Goal: Information Seeking & Learning: Learn about a topic

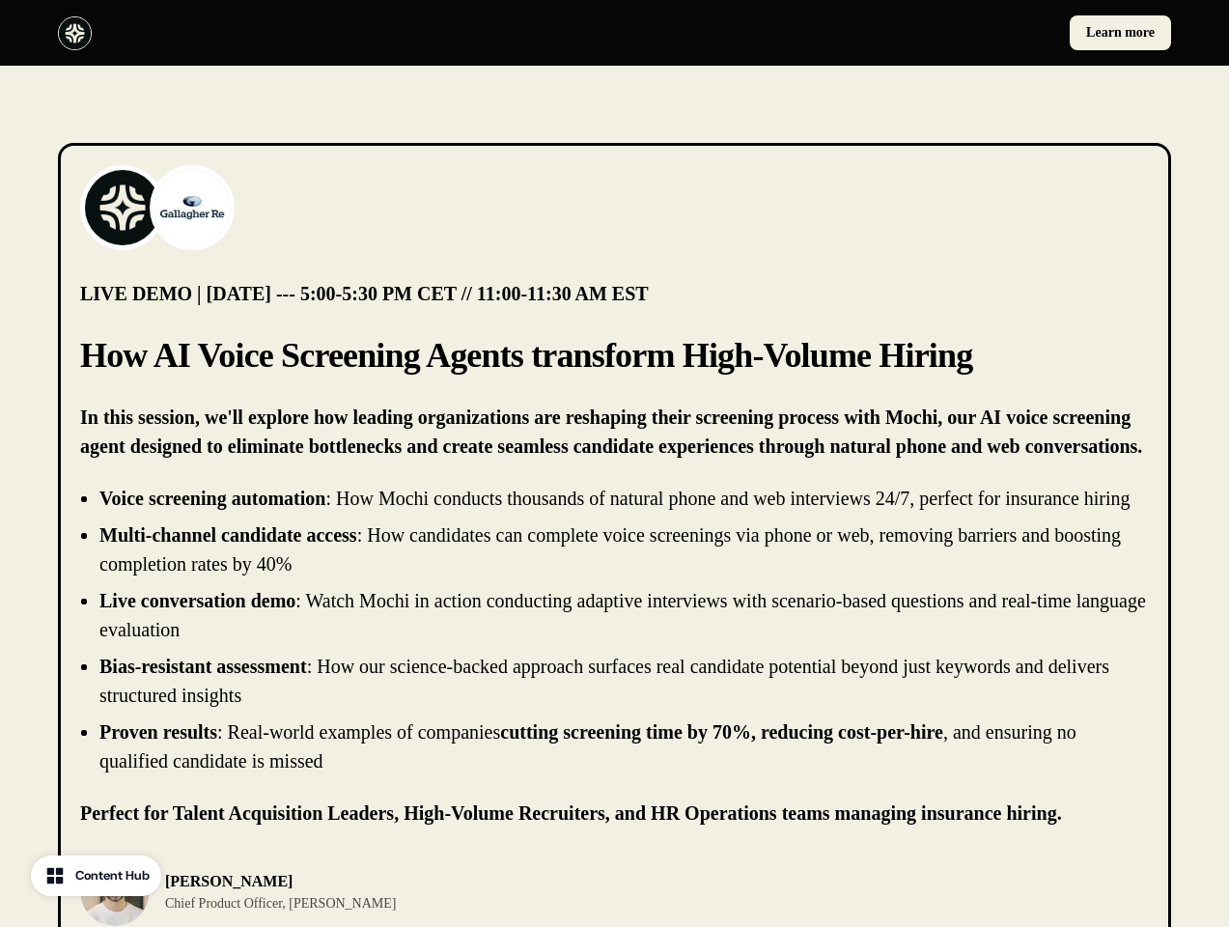
click at [614, 33] on div "Learn more" at bounding box center [614, 33] width 1229 height 66
click at [332, 33] on div at bounding box center [332, 33] width 549 height 34
click at [897, 33] on div "Learn more" at bounding box center [897, 32] width 549 height 35
click at [123, 208] on img at bounding box center [122, 207] width 77 height 77
click at [192, 208] on img at bounding box center [192, 207] width 77 height 77
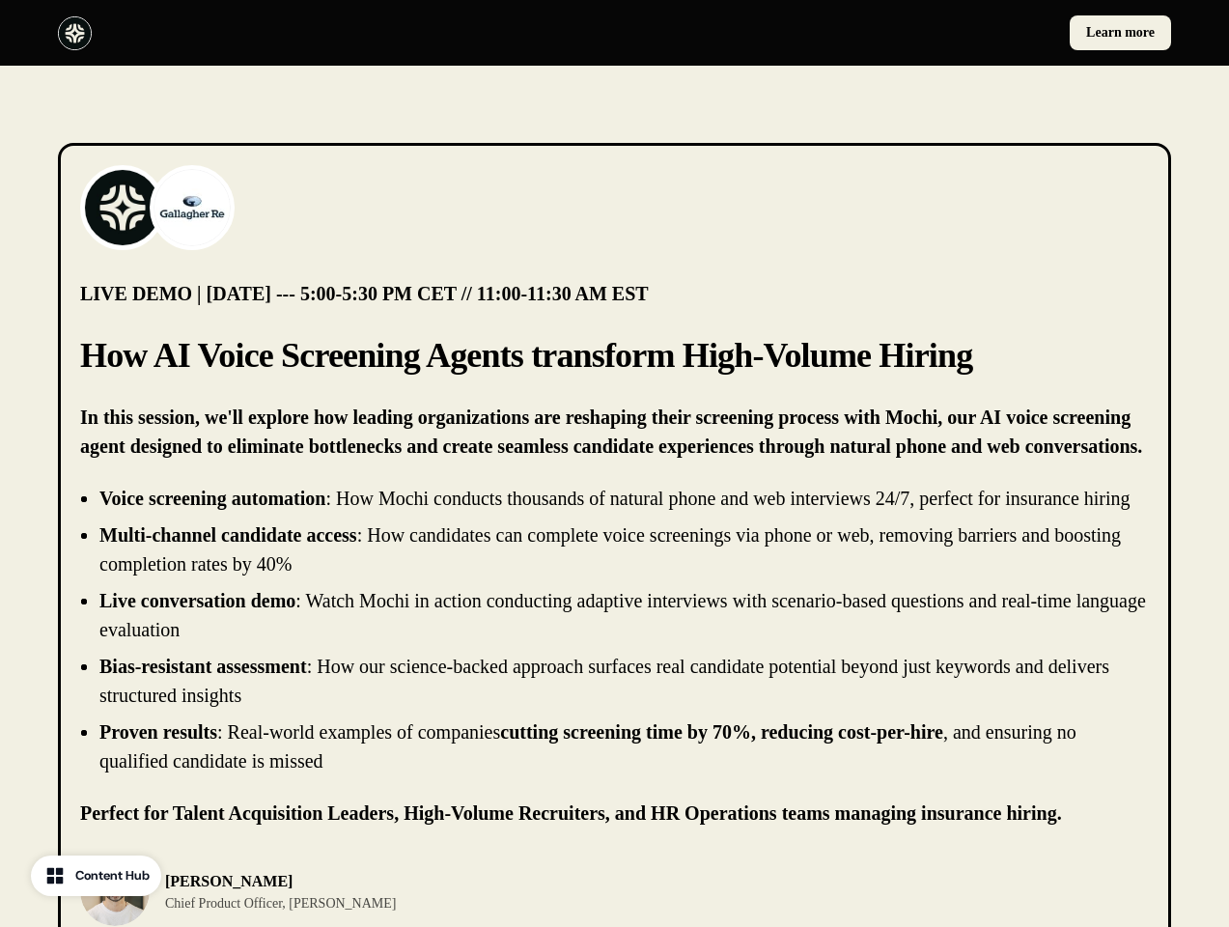
click at [614, 644] on li "Live conversation demo : Watch Mochi in action conducting adaptive interviews w…" at bounding box center [624, 615] width 1050 height 58
click at [614, 906] on div "[PERSON_NAME] Chief Product Officer, [PERSON_NAME]" at bounding box center [614, 891] width 1069 height 70
click at [342, 906] on div "[PERSON_NAME] Chief Product Officer, [PERSON_NAME]" at bounding box center [341, 891] width 523 height 70
click at [115, 906] on img at bounding box center [115, 891] width 70 height 70
click at [250, 893] on p "[PERSON_NAME]" at bounding box center [280, 881] width 231 height 23
